Goal: Information Seeking & Learning: Learn about a topic

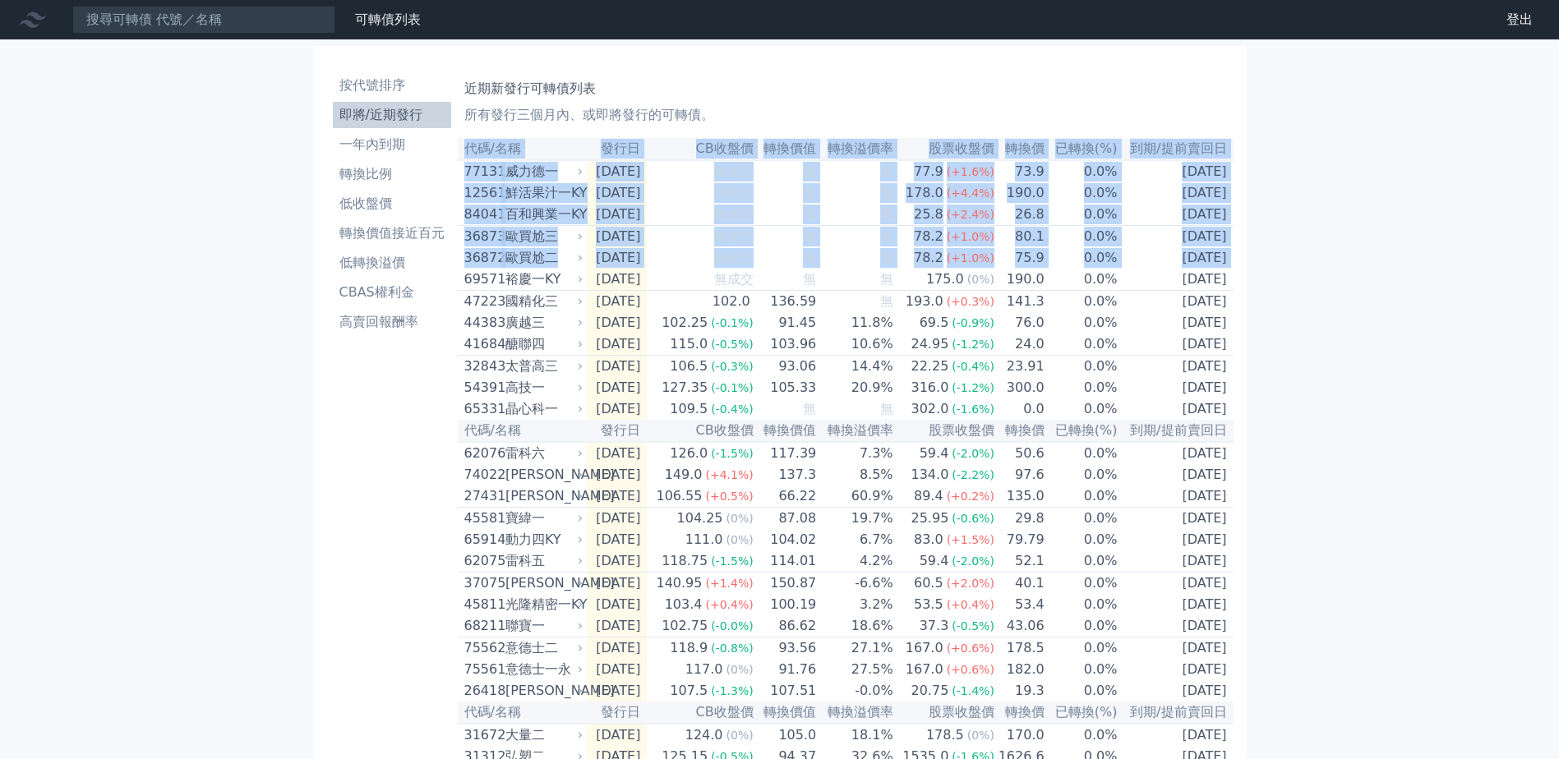
drag, startPoint x: 463, startPoint y: 289, endPoint x: 1239, endPoint y: 309, distance: 776.9
click at [1239, 309] on div "按代號排序 即將/近期發行 一年內到期 轉換比例 低收盤價 轉換價值接近百元 低轉換溢價 CBAS權利金 高賣回報酬率 近期新發行可轉債列表 所有發行三個月內…" at bounding box center [780, 514] width 934 height 936
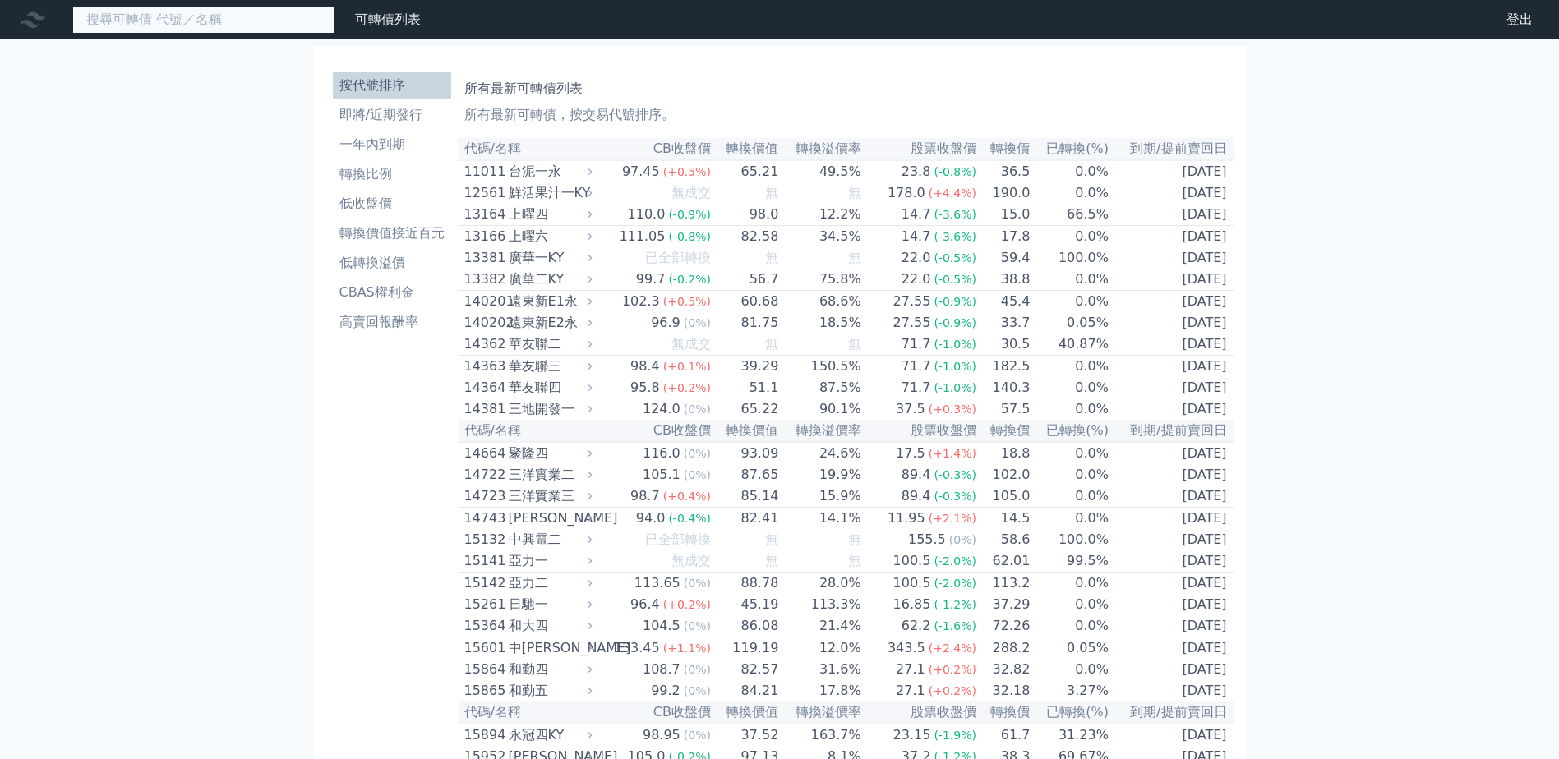
drag, startPoint x: 0, startPoint y: 0, endPoint x: 177, endPoint y: 25, distance: 178.4
click at [177, 25] on input at bounding box center [203, 20] width 263 height 28
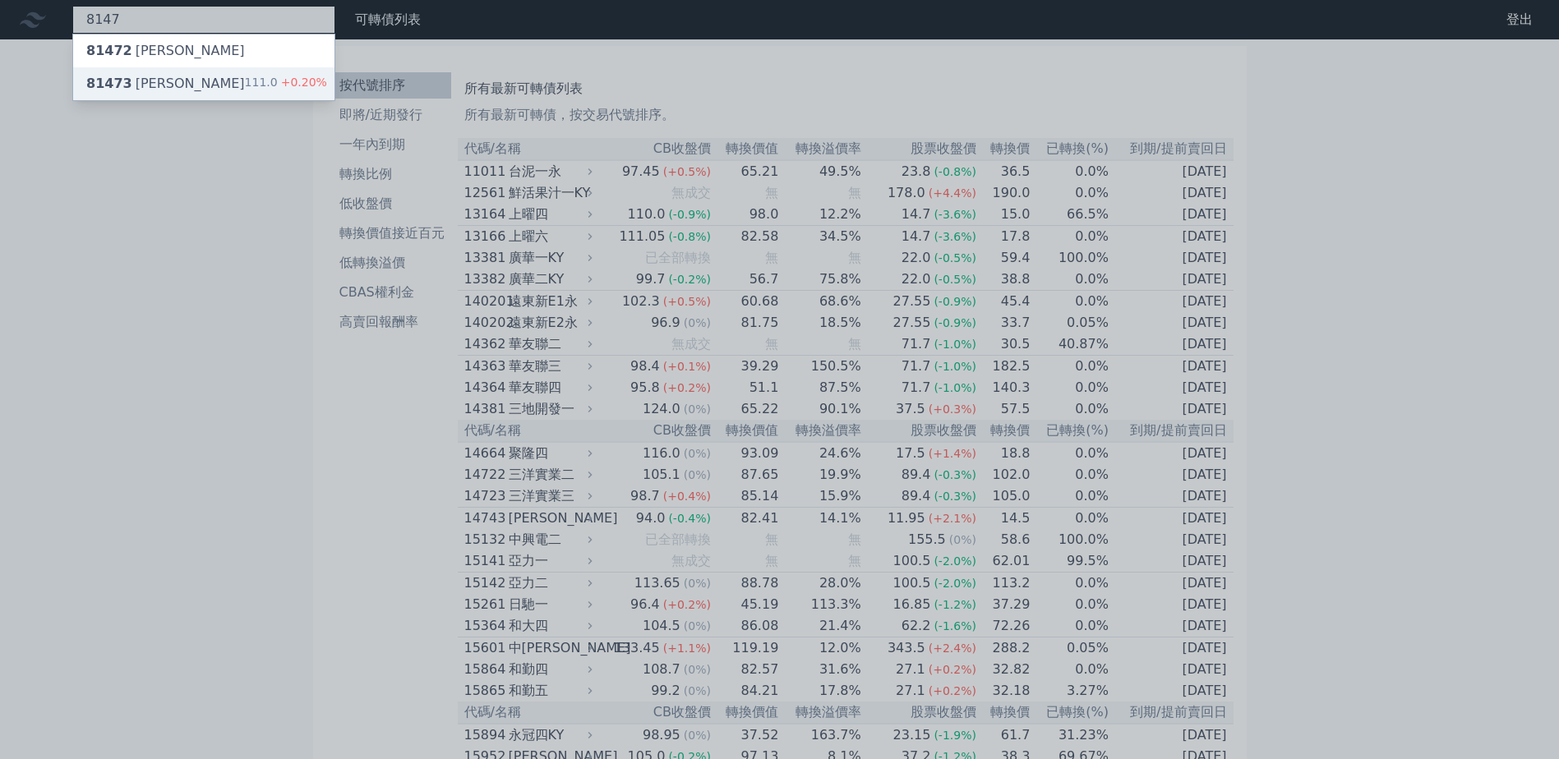
type input "8147"
click at [174, 83] on div "81473 正淩三 111.0 +0.20%" at bounding box center [203, 83] width 261 height 33
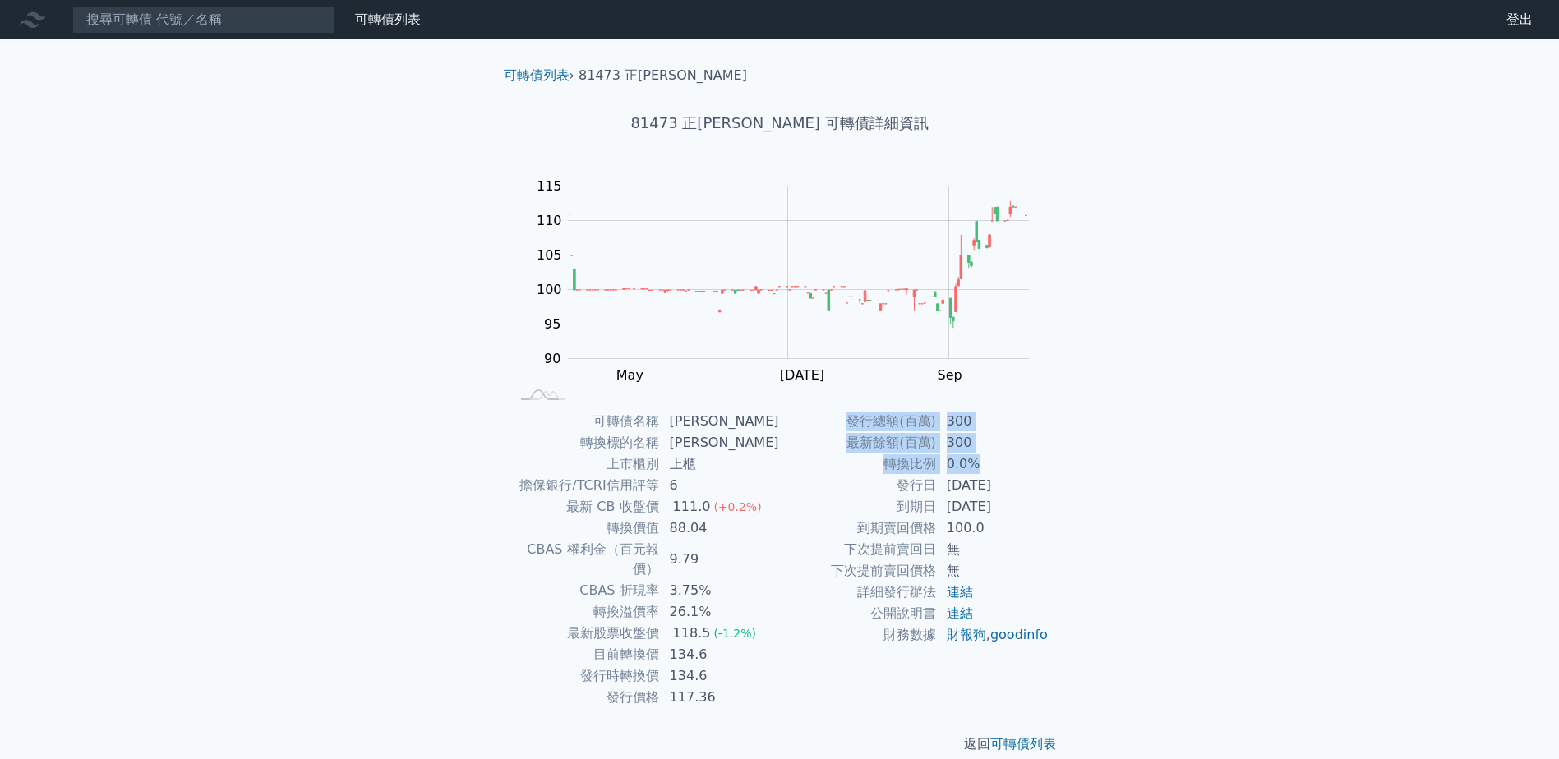
drag, startPoint x: 843, startPoint y: 414, endPoint x: 1004, endPoint y: 456, distance: 166.4
click at [1004, 456] on tbody "發行總額(百萬) 300 最新餘額(百萬) 300 轉換比例 0.0% 發行日 2024-10-03 到期日 2027-10-03 到期賣回價格 100.0 …" at bounding box center [915, 528] width 270 height 235
drag, startPoint x: 1004, startPoint y: 456, endPoint x: 1064, endPoint y: 494, distance: 70.9
click at [1064, 494] on div "可轉債名稱 正淩三 轉換標的名稱 正淩 上市櫃別 上櫃 擔保銀行/TCRI信用評等 6 最新 CB 收盤價 111.0 (+0.2%) 轉換價值 88.04 …" at bounding box center [780, 560] width 579 height 298
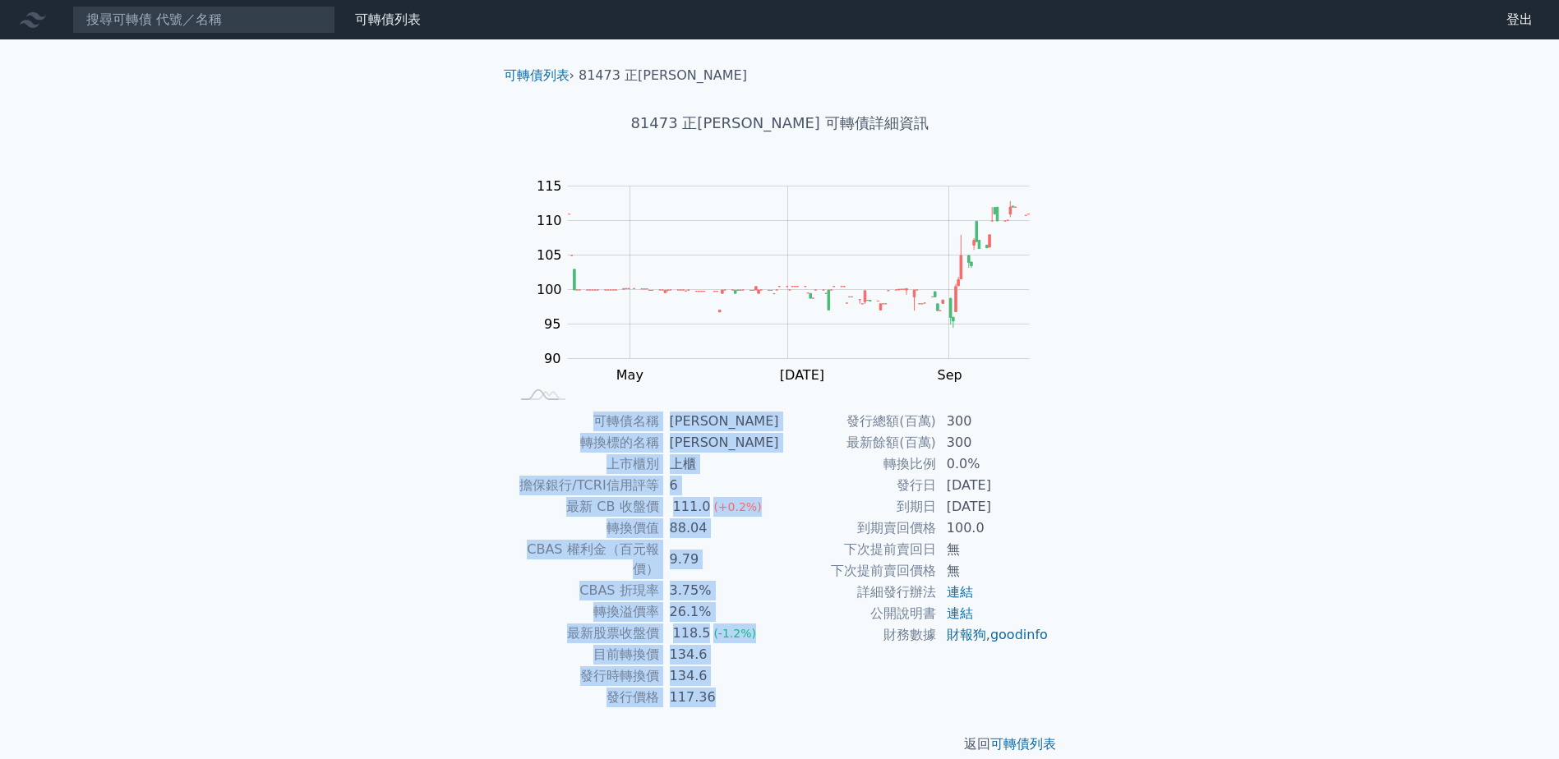
drag, startPoint x: 634, startPoint y: 418, endPoint x: 1059, endPoint y: 530, distance: 438.5
click at [1059, 530] on div "可轉債名稱 正淩三 轉換標的名稱 正淩 上市櫃別 上櫃 擔保銀行/TCRI信用評等 6 最新 CB 收盤價 111.0 (+0.2%) 轉換價值 88.04 …" at bounding box center [780, 560] width 579 height 298
drag, startPoint x: 1059, startPoint y: 530, endPoint x: 1137, endPoint y: 597, distance: 103.8
click at [1137, 597] on div "可轉債列表 財務數據 可轉債列表 財務數據 登出 登出 可轉債列表 › 81473 正淩三 81473 正淩三 可轉債詳細資訊 Zoom Out 100 80…" at bounding box center [779, 390] width 1559 height 781
